Goal: Task Accomplishment & Management: Complete application form

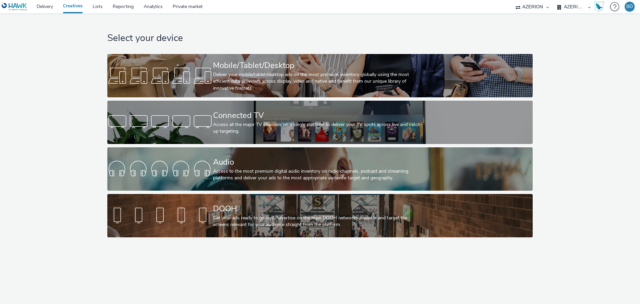
select select "ac009755-aa48-4799-8050-7a339a378eb8"
select select "79162ed7-0017-4339-93b0-3399b708648f"
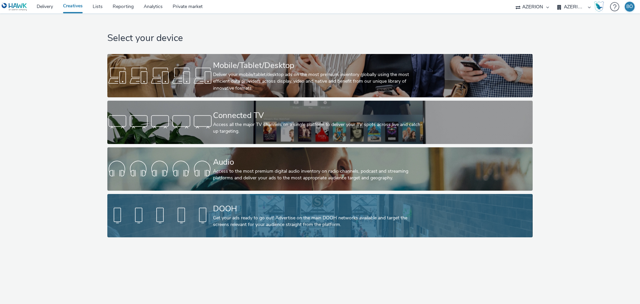
click at [228, 208] on div "DOOH" at bounding box center [318, 209] width 211 height 12
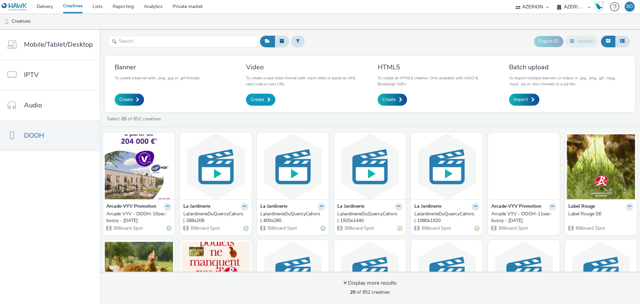
click at [268, 100] on span at bounding box center [269, 99] width 3 height 5
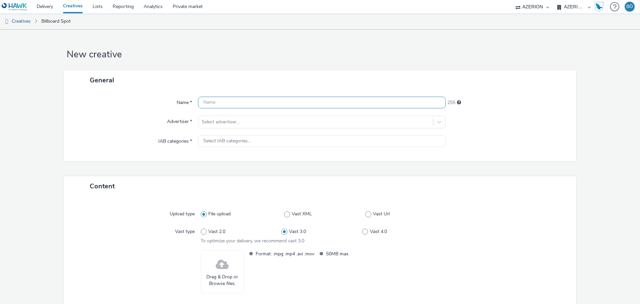
click at [228, 101] on input "text" at bounding box center [322, 103] width 248 height 12
paste input "Arcade VYV - DOOH-10sec-bussy - [DATE]"
type input "Arcade VYV - DOOH-10sec-bussy - October2025 | Run from: 13/10"
click at [266, 115] on div "Name * Arcade VYV - DOOH-10sec-bussy - October2025 | Run from: 13/10 194 Advert…" at bounding box center [320, 125] width 512 height 71
drag, startPoint x: 267, startPoint y: 113, endPoint x: 263, endPoint y: 120, distance: 7.3
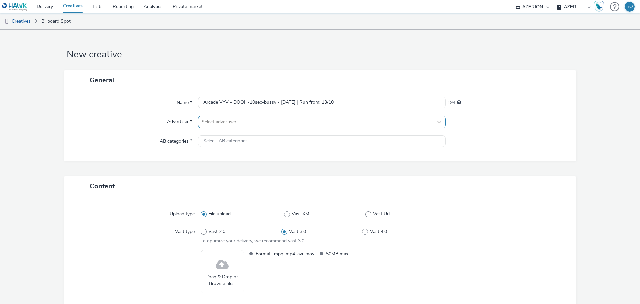
click at [266, 114] on div "Name * Arcade VYV - DOOH-10sec-bussy - October2025 | Run from: 13/10 194 Advert…" at bounding box center [320, 125] width 512 height 71
click at [262, 121] on div at bounding box center [316, 122] width 228 height 8
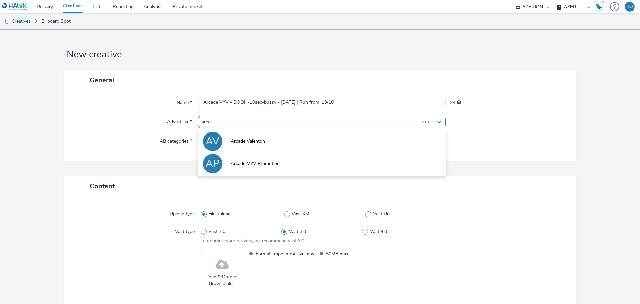
type input "arcade"
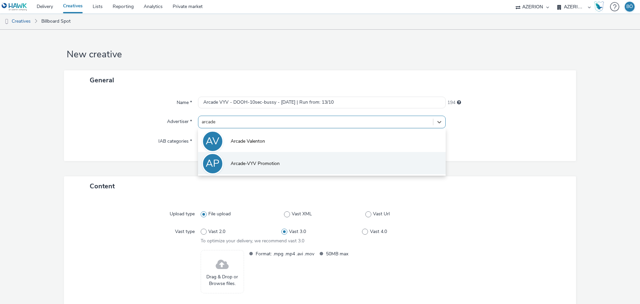
click at [237, 162] on span "Arcade-VYV Promotion" at bounding box center [255, 163] width 49 height 7
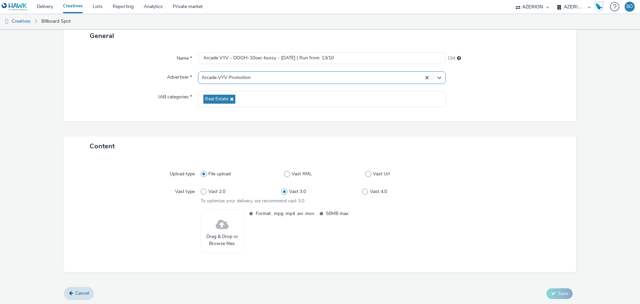
scroll to position [45, 0]
click at [217, 225] on span at bounding box center [222, 224] width 13 height 18
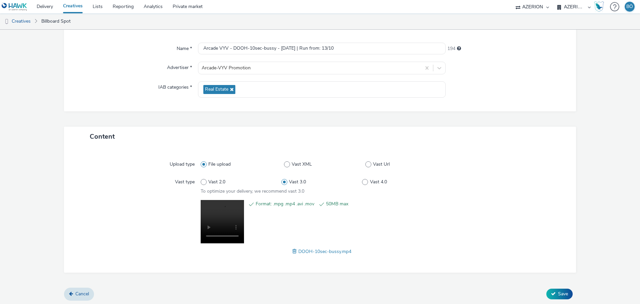
scroll to position [55, 0]
click at [558, 291] on span "Save" at bounding box center [563, 293] width 10 height 6
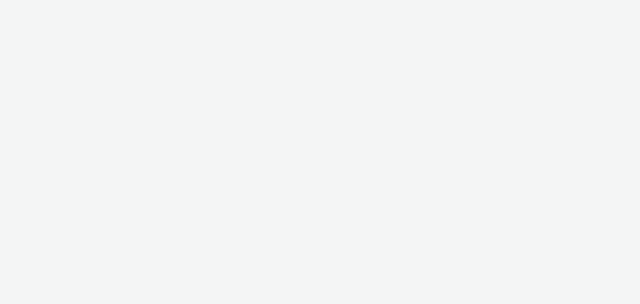
select select "ac009755-aa48-4799-8050-7a339a378eb8"
select select "79162ed7-0017-4339-93b0-3399b708648f"
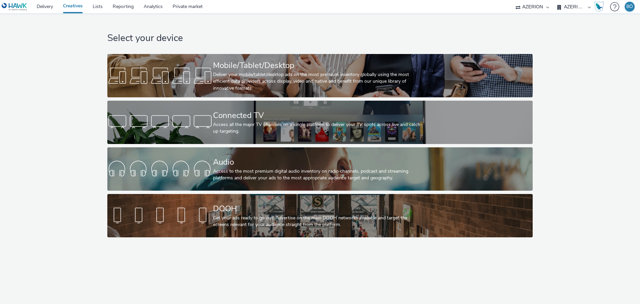
select select "ac009755-aa48-4799-8050-7a339a378eb8"
select select "79162ed7-0017-4339-93b0-3399b708648f"
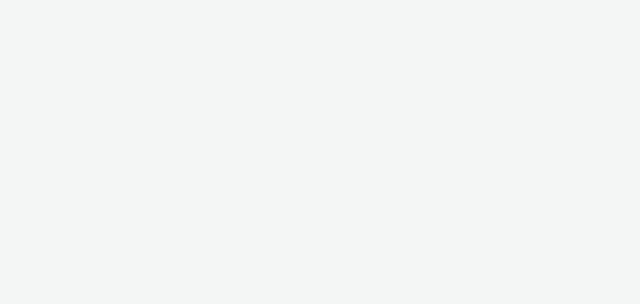
select select "ac009755-aa48-4799-8050-7a339a378eb8"
select select "79162ed7-0017-4339-93b0-3399b708648f"
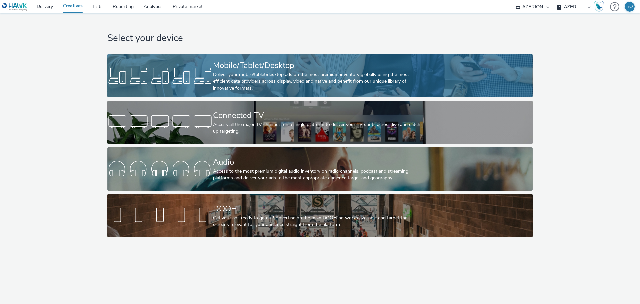
click at [274, 73] on div "Deliver your mobile/tablet/desktop ads on the most premium inventory globally u…" at bounding box center [318, 81] width 211 height 20
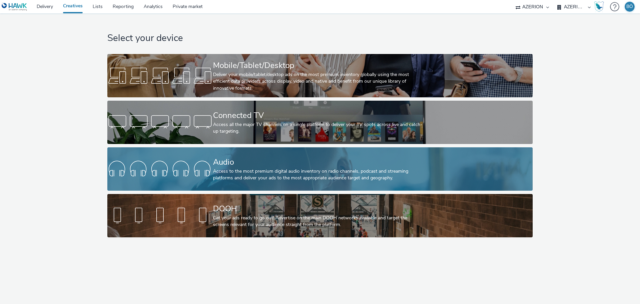
click at [295, 165] on div "Audio" at bounding box center [318, 162] width 211 height 12
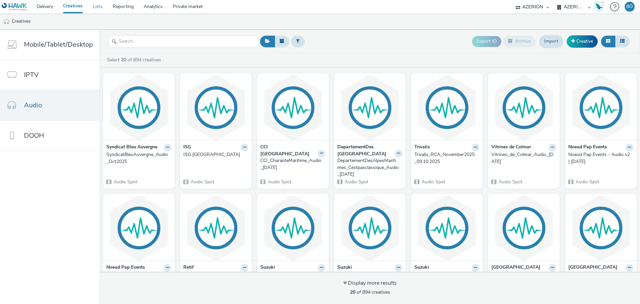
click at [103, 5] on link "Lists" at bounding box center [98, 6] width 20 height 13
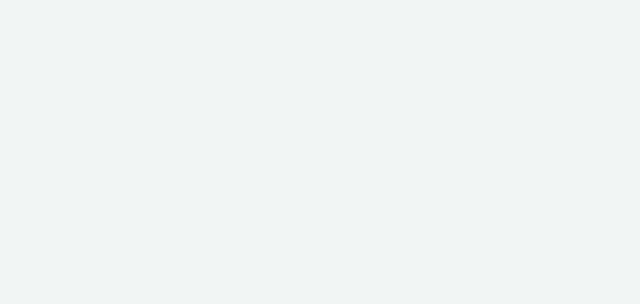
select select "ac009755-aa48-4799-8050-7a339a378eb8"
select select "79162ed7-0017-4339-93b0-3399b708648f"
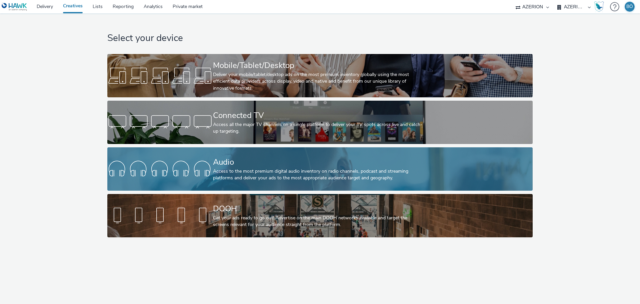
click at [266, 160] on div "Audio" at bounding box center [318, 162] width 211 height 12
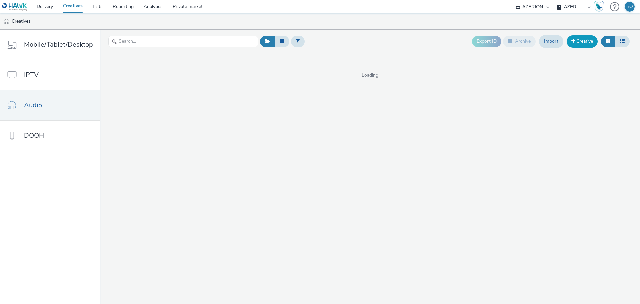
click at [581, 45] on link "Creative" at bounding box center [582, 41] width 31 height 12
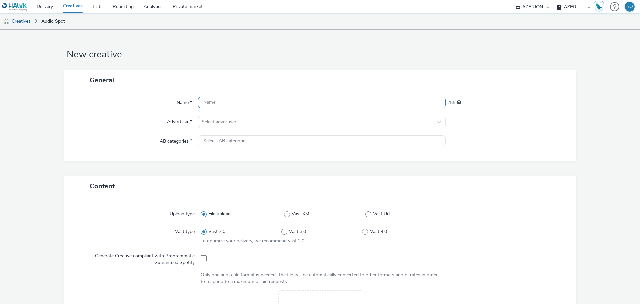
click at [248, 101] on input "text" at bounding box center [322, 103] width 248 height 12
click at [229, 98] on input "La" at bounding box center [322, 103] width 248 height 12
click at [94, 96] on div "Name * La 253 Advertiser * Select advertiser... IAB categories * Select IAB cat…" at bounding box center [320, 125] width 512 height 71
paste input "A GARANCE L Pernet 091025"
type input "LA GARANCE L Pernet 091025_Audio_Oct2025"
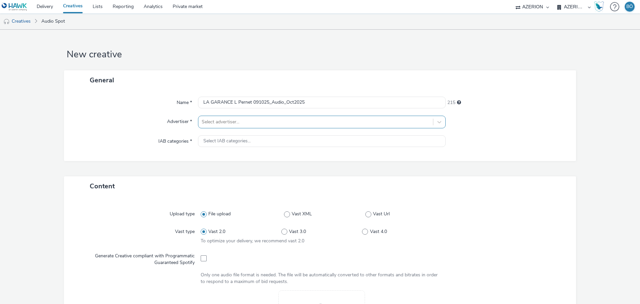
click at [262, 118] on div at bounding box center [316, 122] width 228 height 8
type input "la gar"
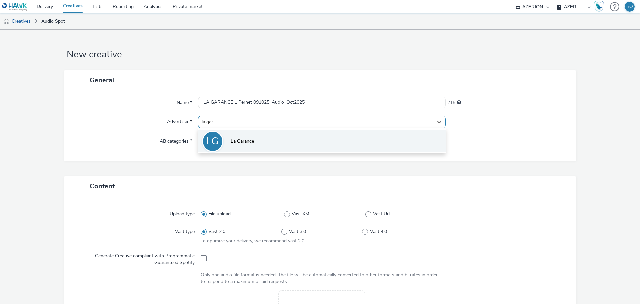
click at [254, 132] on li "LG La Garance" at bounding box center [322, 141] width 248 height 22
type input "[URL][DOMAIN_NAME]"
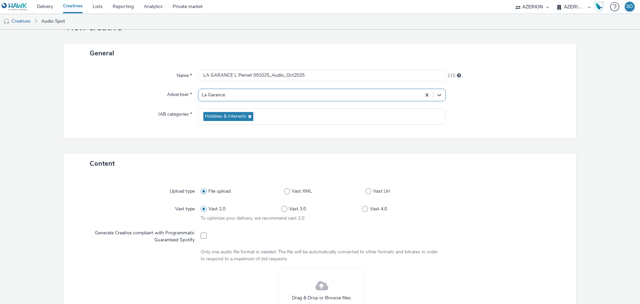
scroll to position [42, 0]
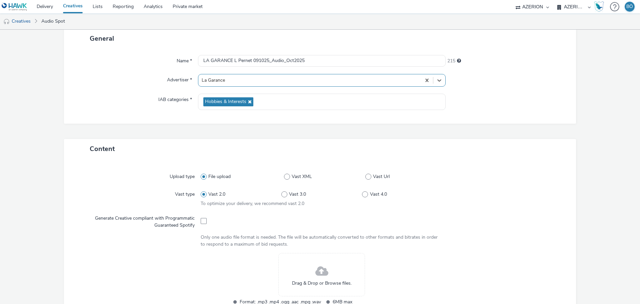
click at [323, 270] on span at bounding box center [322, 272] width 13 height 18
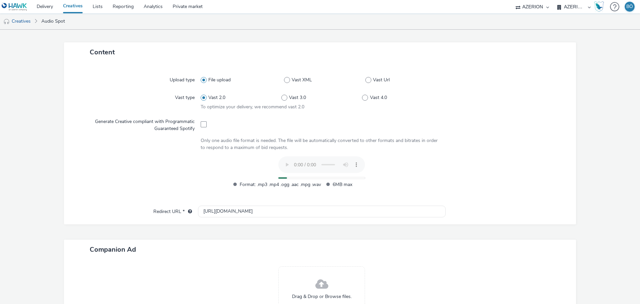
scroll to position [208, 0]
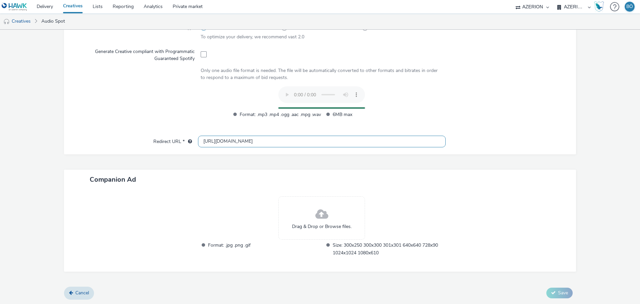
drag, startPoint x: 306, startPoint y: 136, endPoint x: 113, endPoint y: 133, distance: 192.8
click at [112, 133] on div "Upload type File upload Vast XML Vast Url Vast type Vast 2.0 Vast 3.0 Vast 4.0 …" at bounding box center [320, 73] width 512 height 162
click at [603, 135] on form "New creative General Name * LA GARANCE L Pernet 091025_Audio_Oct2025 215 Advert…" at bounding box center [320, 62] width 640 height 483
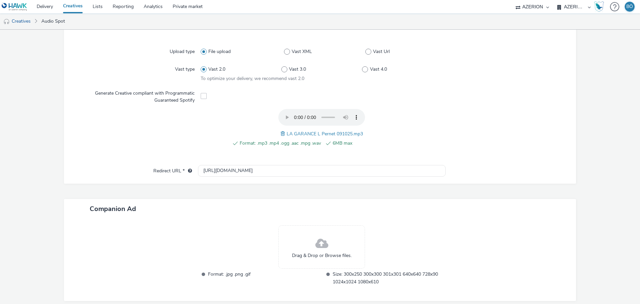
scroll to position [196, 0]
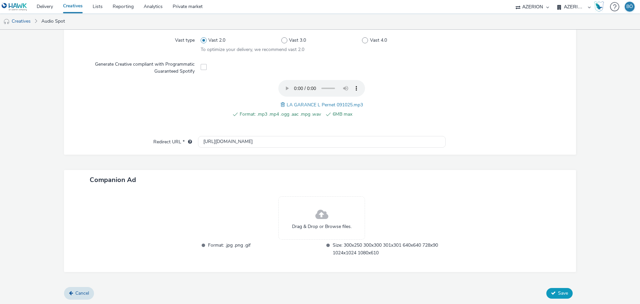
click at [559, 290] on span "Save" at bounding box center [563, 293] width 10 height 6
